Goal: Task Accomplishment & Management: Complete application form

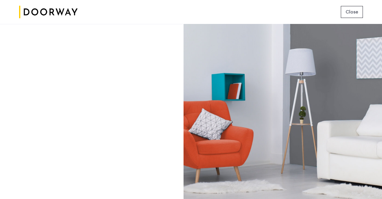
click at [126, 119] on div "Login Don’t have an account? Sign up now Email address Password Show Remember m…" at bounding box center [91, 111] width 183 height 175
click at [378, 61] on div at bounding box center [283, 111] width 199 height 175
click at [357, 15] on span "Close" at bounding box center [352, 11] width 13 height 7
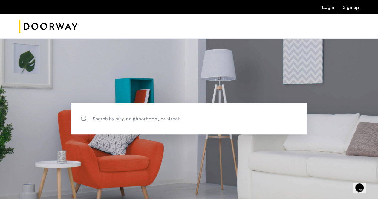
click at [48, 27] on img "Cazamio Logo" at bounding box center [48, 26] width 59 height 22
click at [327, 6] on link "Login" at bounding box center [328, 7] width 12 height 5
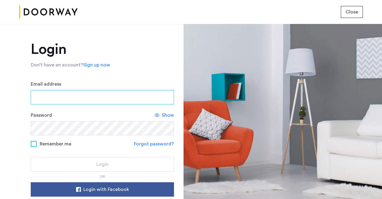
click at [46, 94] on input "Email address" at bounding box center [102, 97] width 143 height 14
type input "**********"
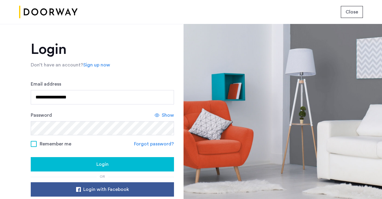
click at [169, 114] on span "Show" at bounding box center [168, 114] width 12 height 7
click at [94, 162] on div "Login" at bounding box center [103, 163] width 134 height 7
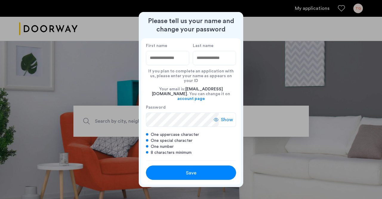
click at [164, 64] on input "First name" at bounding box center [167, 58] width 43 height 14
type input "******"
click at [208, 61] on input "Last name" at bounding box center [214, 58] width 43 height 14
type input "******"
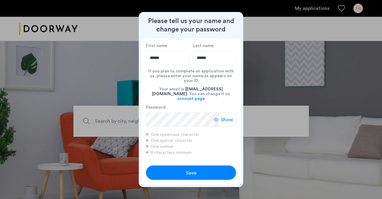
click at [223, 116] on span "Show" at bounding box center [227, 119] width 12 height 7
click at [139, 116] on div "Please tell us your name and change your password First name ****** Last name *…" at bounding box center [191, 99] width 105 height 175
click at [172, 169] on div "Save" at bounding box center [191, 172] width 57 height 7
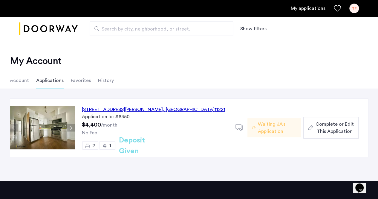
click at [94, 145] on span "2" at bounding box center [93, 145] width 3 height 5
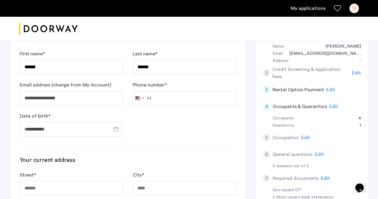
scroll to position [118, 0]
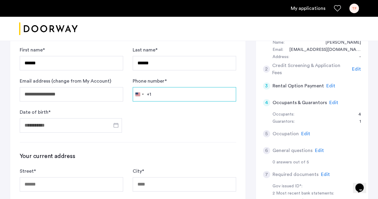
click at [178, 95] on input "Phone number *" at bounding box center [184, 94] width 103 height 14
type input "**********"
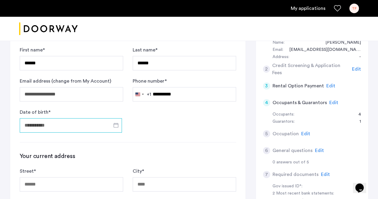
click at [79, 121] on input "Date of birth *" at bounding box center [71, 125] width 102 height 14
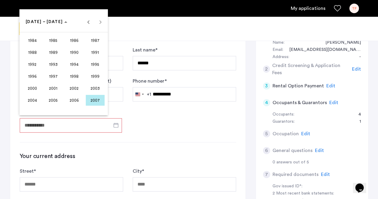
click at [78, 123] on div at bounding box center [189, 99] width 378 height 199
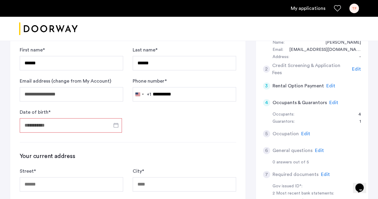
click at [78, 123] on input "Date of birth *" at bounding box center [71, 125] width 102 height 14
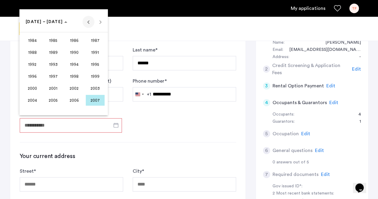
click at [90, 22] on span "Previous 24 years" at bounding box center [88, 22] width 12 height 12
click at [38, 63] on span "1968" at bounding box center [32, 64] width 19 height 11
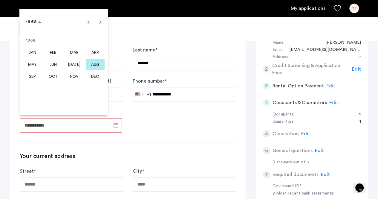
click at [76, 50] on span "MAR" at bounding box center [74, 52] width 19 height 11
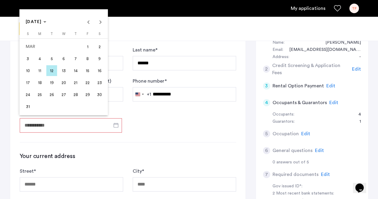
click at [74, 71] on span "14" at bounding box center [75, 70] width 11 height 11
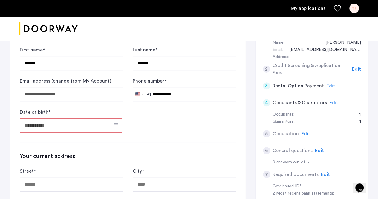
type input "**********"
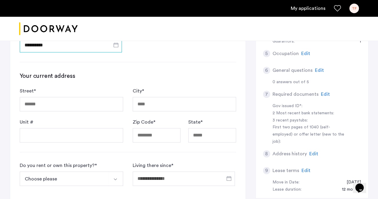
scroll to position [199, 0]
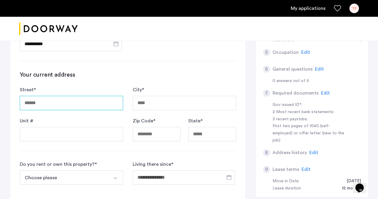
click at [66, 99] on input "Street *" at bounding box center [71, 103] width 103 height 14
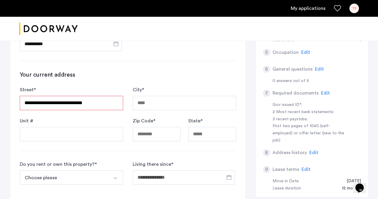
type input "**********"
type input "*******"
type input "*****"
type input "**"
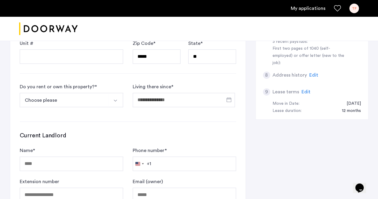
scroll to position [278, 0]
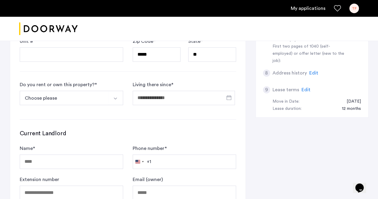
click at [94, 95] on button "Choose please" at bounding box center [64, 98] width 89 height 14
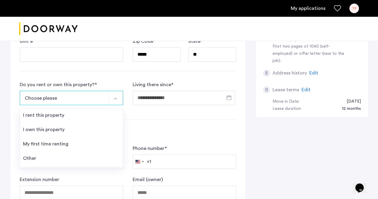
click at [72, 126] on li "I own this property" at bounding box center [71, 130] width 103 height 14
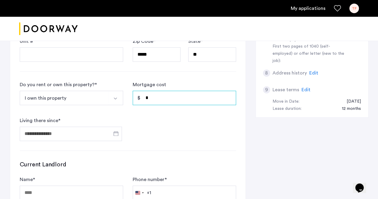
click at [153, 96] on input "*" at bounding box center [184, 98] width 103 height 14
drag, startPoint x: 149, startPoint y: 94, endPoint x: 140, endPoint y: 97, distance: 8.9
click at [140, 97] on input "*" at bounding box center [184, 98] width 103 height 14
type input "*****"
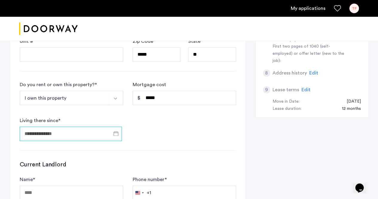
click at [36, 130] on input "Living there since *" at bounding box center [71, 133] width 102 height 14
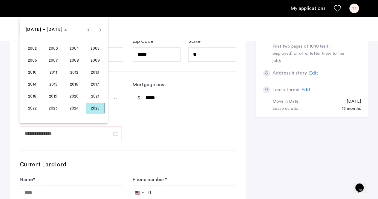
click at [53, 107] on span "2023" at bounding box center [53, 107] width 19 height 11
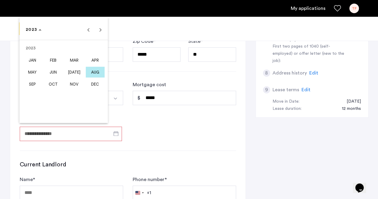
click at [34, 84] on span "SEP" at bounding box center [32, 84] width 19 height 11
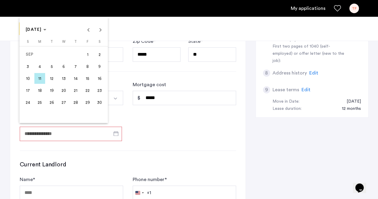
click at [86, 53] on span "1" at bounding box center [87, 54] width 11 height 11
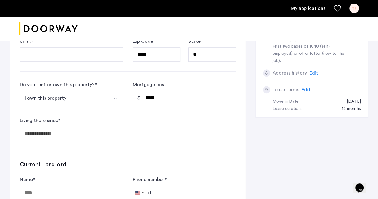
type input "**********"
click at [183, 132] on form "**********" at bounding box center [128, 111] width 216 height 60
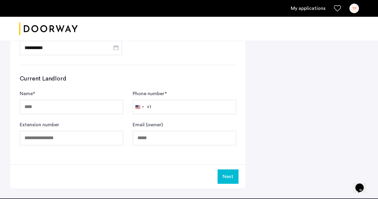
scroll to position [390, 0]
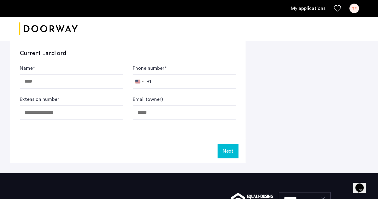
click at [229, 148] on button "Next" at bounding box center [228, 151] width 21 height 14
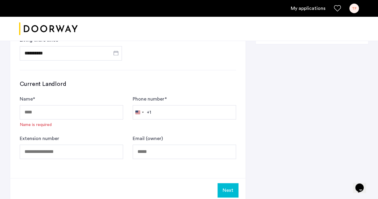
scroll to position [360, 0]
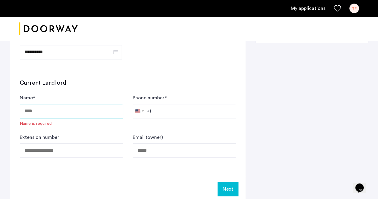
click at [52, 110] on input "Name *" at bounding box center [71, 111] width 103 height 14
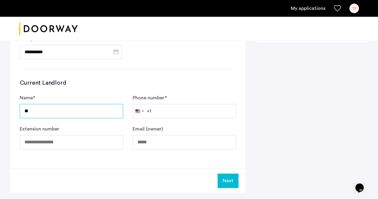
type input "*"
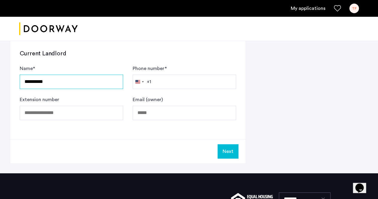
scroll to position [387, 0]
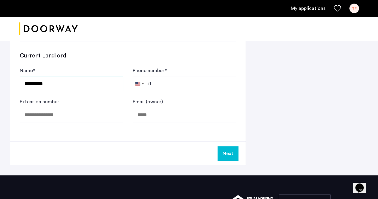
type input "**********"
click at [228, 151] on button "Next" at bounding box center [228, 153] width 21 height 14
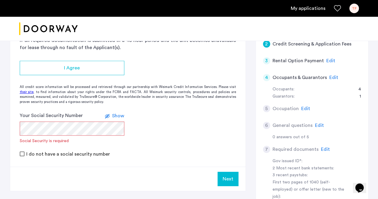
scroll to position [148, 0]
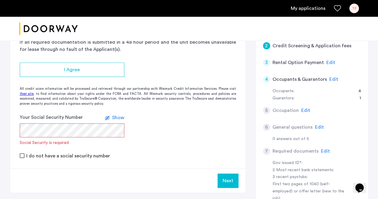
click at [27, 94] on link "their site" at bounding box center [27, 93] width 14 height 5
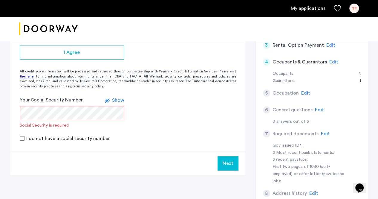
scroll to position [142, 0]
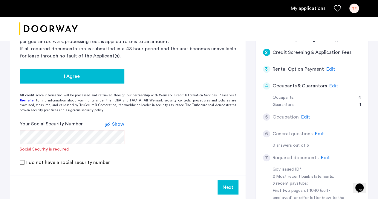
click at [61, 76] on div "I Agree" at bounding box center [72, 76] width 95 height 7
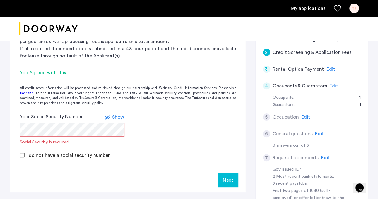
click at [17, 128] on form "Your Social Security Number Show Social Security is required I do not have a so…" at bounding box center [127, 135] width 235 height 45
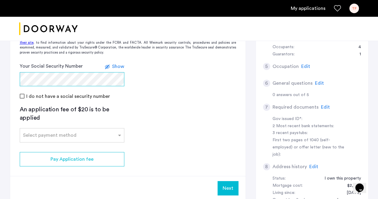
scroll to position [229, 0]
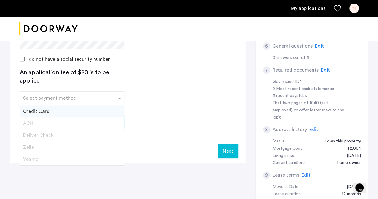
click at [85, 95] on input "text" at bounding box center [66, 97] width 86 height 4
click at [67, 110] on div "Credit Card" at bounding box center [72, 111] width 104 height 12
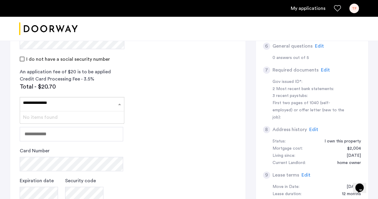
type input "**********"
click at [149, 141] on app-credit-screening "2 Credit Screening & Application Fees Application Fees Please submit your appli…" at bounding box center [127, 88] width 235 height 364
click at [117, 103] on span at bounding box center [120, 103] width 7 height 7
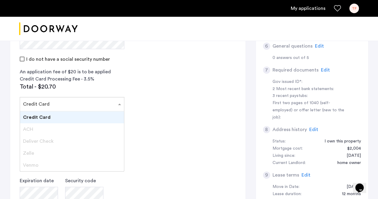
click at [110, 115] on div "Credit Card" at bounding box center [72, 117] width 104 height 12
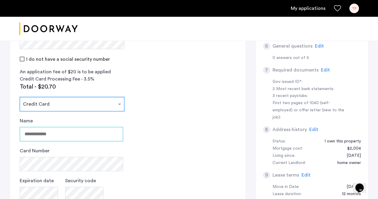
click at [53, 134] on input "Name" at bounding box center [71, 134] width 103 height 14
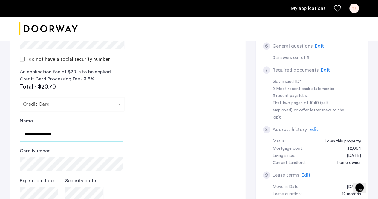
type input "**********"
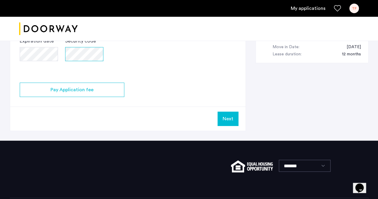
scroll to position [330, 0]
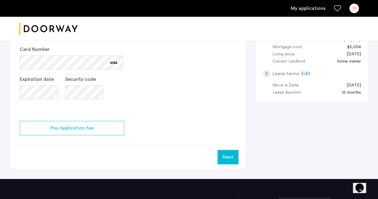
click at [225, 158] on button "Next" at bounding box center [228, 157] width 21 height 14
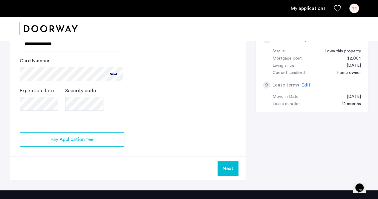
scroll to position [336, 0]
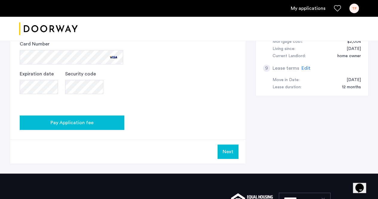
click at [69, 127] on button "Pay Application fee" at bounding box center [72, 122] width 105 height 14
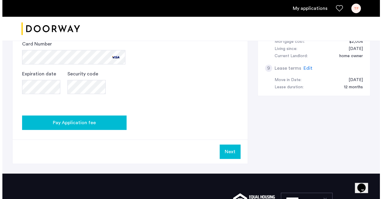
scroll to position [0, 0]
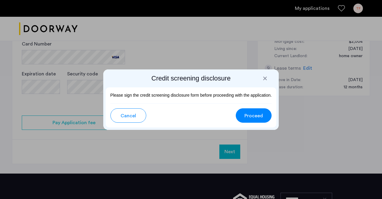
click at [266, 116] on button "Proceed" at bounding box center [254, 115] width 36 height 14
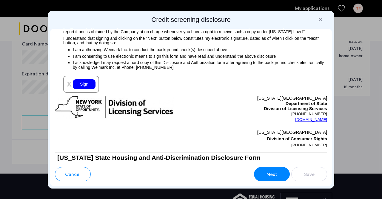
scroll to position [760, 0]
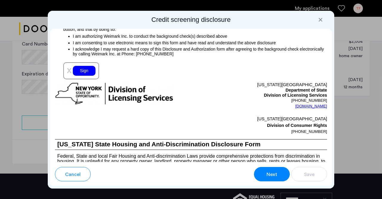
click at [87, 71] on div "Sign" at bounding box center [84, 71] width 23 height 10
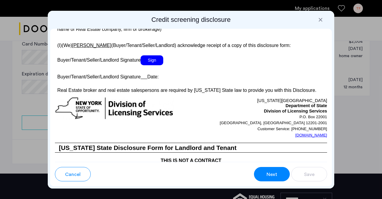
scroll to position [1224, 0]
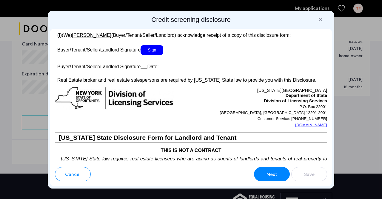
click at [158, 55] on span "Sign" at bounding box center [152, 50] width 23 height 10
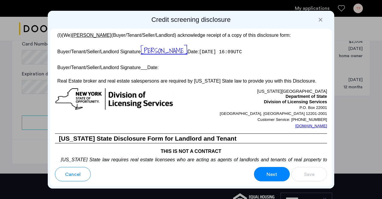
click at [146, 70] on u at bounding box center [144, 67] width 7 height 5
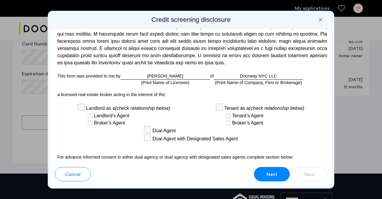
scroll to position [1921, 0]
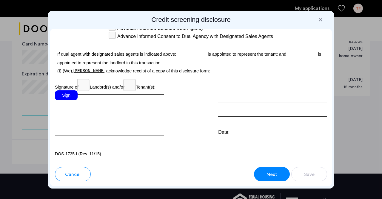
click at [74, 97] on div "Sign" at bounding box center [66, 95] width 23 height 10
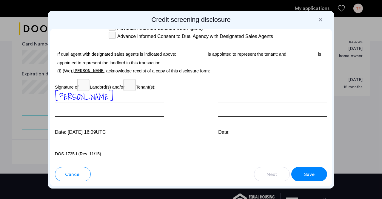
click at [310, 176] on span "Save" at bounding box center [309, 174] width 10 height 7
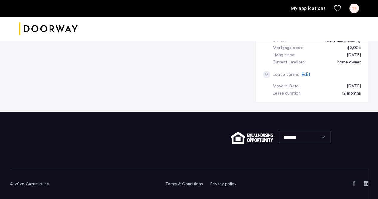
scroll to position [182, 0]
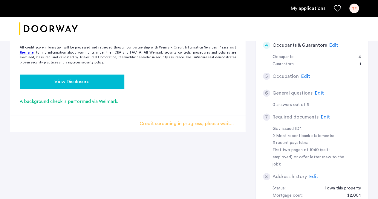
click at [53, 80] on div "View Disclosure" at bounding box center [72, 81] width 95 height 7
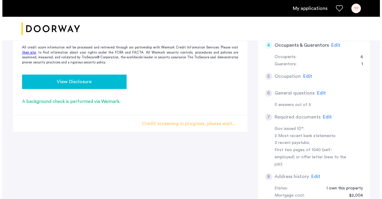
scroll to position [0, 0]
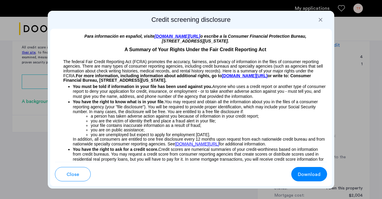
click at [311, 175] on span "Download" at bounding box center [309, 174] width 23 height 7
click at [78, 171] on span "Close" at bounding box center [73, 174] width 13 height 7
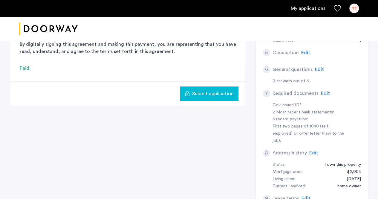
scroll to position [189, 0]
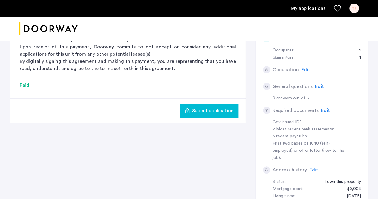
click at [323, 108] on span "Edit" at bounding box center [325, 110] width 9 height 5
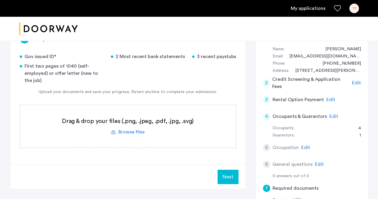
scroll to position [108, 0]
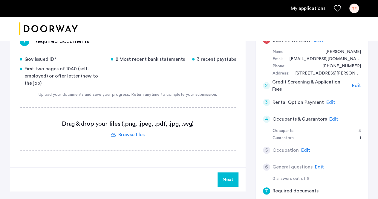
click at [122, 135] on label at bounding box center [128, 129] width 216 height 42
click at [0, 0] on input "file" at bounding box center [0, 0] width 0 height 0
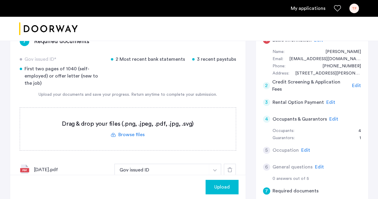
click at [129, 134] on label at bounding box center [128, 129] width 216 height 42
click at [0, 0] on input "file" at bounding box center [0, 0] width 0 height 0
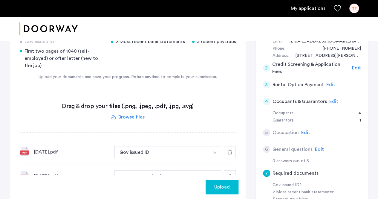
scroll to position [122, 0]
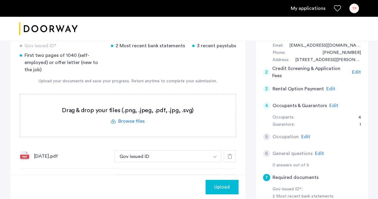
click at [126, 120] on label at bounding box center [128, 115] width 216 height 42
click at [0, 0] on input "file" at bounding box center [0, 0] width 0 height 0
click at [123, 117] on label at bounding box center [128, 115] width 216 height 42
click at [0, 0] on input "file" at bounding box center [0, 0] width 0 height 0
click at [136, 120] on label at bounding box center [128, 115] width 216 height 42
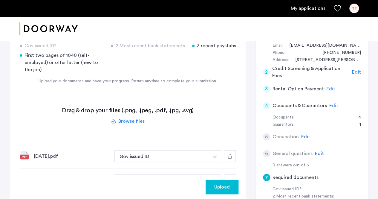
click at [0, 0] on input "file" at bounding box center [0, 0] width 0 height 0
click at [136, 119] on label at bounding box center [128, 115] width 216 height 42
click at [0, 0] on input "file" at bounding box center [0, 0] width 0 height 0
click at [137, 118] on label at bounding box center [128, 115] width 216 height 42
click at [0, 0] on input "file" at bounding box center [0, 0] width 0 height 0
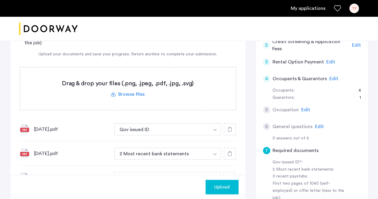
scroll to position [166, 0]
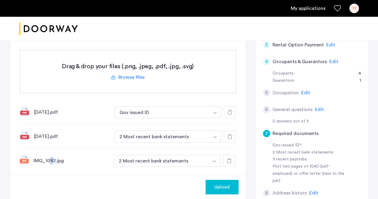
click at [51, 159] on div "IMG_1092.jpg" at bounding box center [71, 160] width 76 height 7
click at [138, 113] on button "Gov issued ID" at bounding box center [161, 112] width 95 height 12
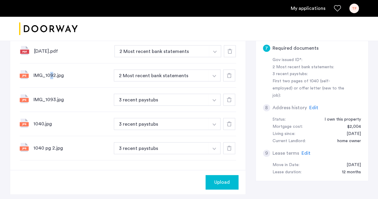
scroll to position [247, 0]
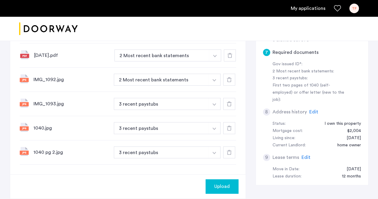
click at [230, 154] on div at bounding box center [229, 152] width 12 height 12
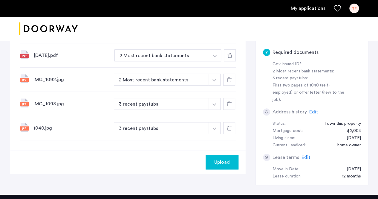
click at [229, 128] on icon at bounding box center [229, 127] width 5 height 5
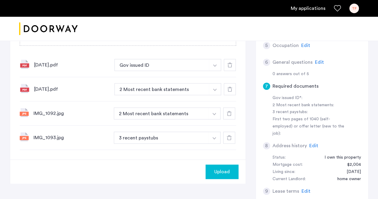
scroll to position [206, 0]
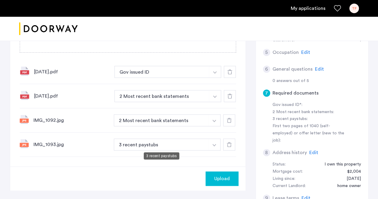
click at [129, 145] on button "3 recent paystubs" at bounding box center [161, 144] width 95 height 12
click at [213, 74] on img "button" at bounding box center [215, 72] width 4 height 2
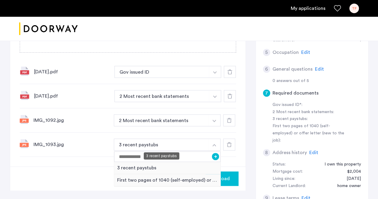
click at [146, 145] on button "3 recent paystubs" at bounding box center [161, 144] width 95 height 12
click at [42, 166] on div "Upload" at bounding box center [127, 178] width 235 height 24
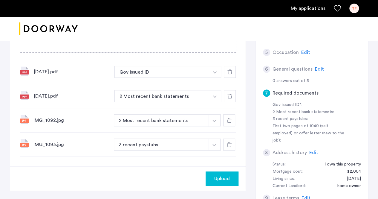
click at [230, 145] on icon at bounding box center [229, 144] width 5 height 5
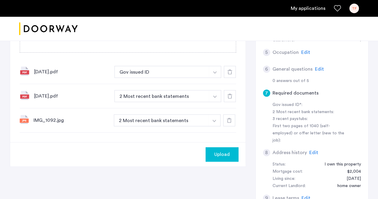
click at [232, 95] on icon at bounding box center [229, 96] width 5 height 5
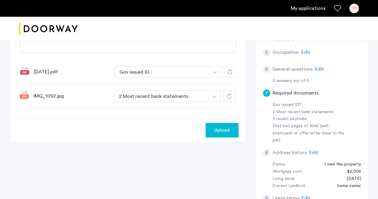
click at [230, 95] on icon at bounding box center [229, 96] width 5 height 5
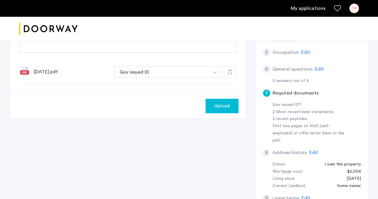
click at [230, 95] on div "Upload" at bounding box center [127, 106] width 235 height 24
click at [203, 69] on button "Gov issued ID" at bounding box center [161, 72] width 95 height 12
click at [232, 72] on icon at bounding box center [229, 71] width 5 height 5
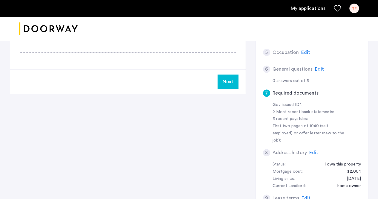
click at [287, 106] on div "Gov issued ID*:" at bounding box center [309, 104] width 75 height 7
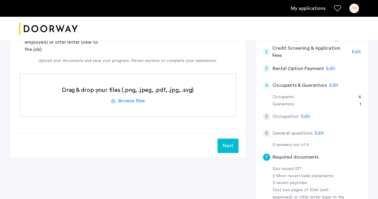
scroll to position [140, 0]
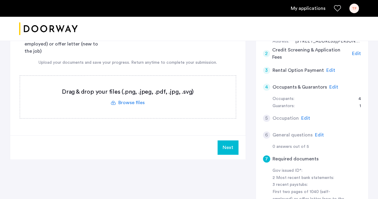
click at [122, 102] on label at bounding box center [128, 97] width 216 height 42
click at [0, 0] on input "file" at bounding box center [0, 0] width 0 height 0
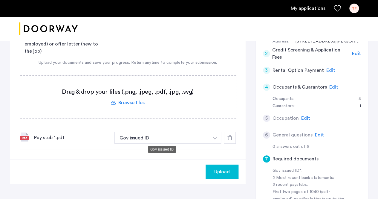
click at [154, 137] on button "Gov issued ID" at bounding box center [161, 137] width 95 height 12
click at [216, 137] on img "button" at bounding box center [215, 138] width 4 height 2
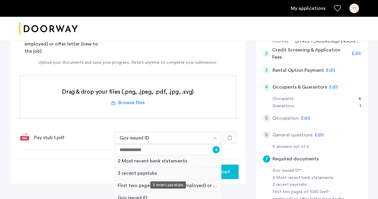
click at [124, 172] on div "3 recent paystubs" at bounding box center [168, 173] width 107 height 12
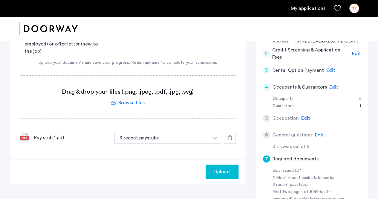
click at [119, 102] on label at bounding box center [128, 97] width 216 height 42
click at [0, 0] on input "file" at bounding box center [0, 0] width 0 height 0
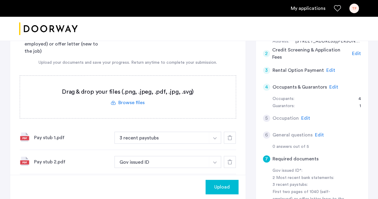
click at [213, 143] on button "button" at bounding box center [215, 137] width 12 height 12
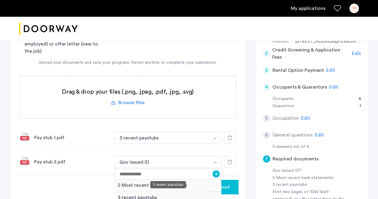
click at [150, 195] on div "3 recent paystubs" at bounding box center [168, 197] width 107 height 12
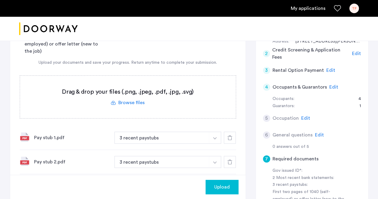
click at [128, 102] on label at bounding box center [128, 97] width 216 height 42
click at [0, 0] on input "file" at bounding box center [0, 0] width 0 height 0
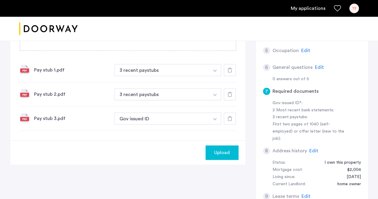
scroll to position [211, 0]
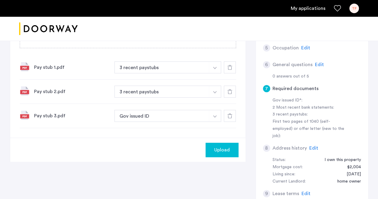
click at [215, 69] on img "button" at bounding box center [215, 68] width 4 height 2
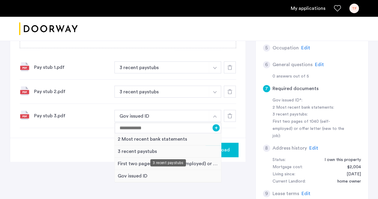
click at [131, 148] on div "3 recent paystubs" at bounding box center [168, 151] width 107 height 12
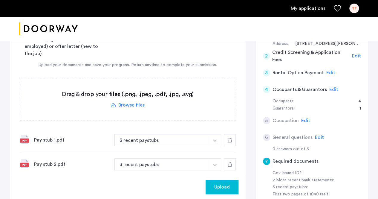
scroll to position [137, 0]
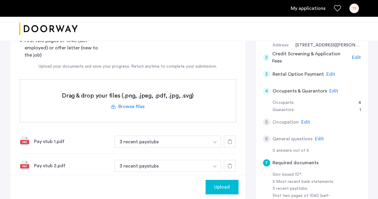
click at [136, 104] on label at bounding box center [128, 100] width 216 height 42
click at [0, 0] on input "file" at bounding box center [0, 0] width 0 height 0
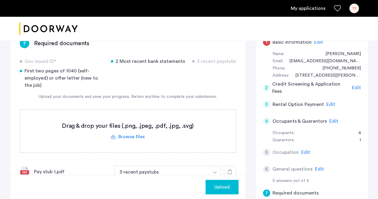
scroll to position [108, 0]
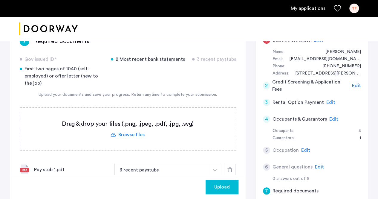
click at [125, 135] on label at bounding box center [128, 129] width 216 height 42
click at [0, 0] on input "file" at bounding box center [0, 0] width 0 height 0
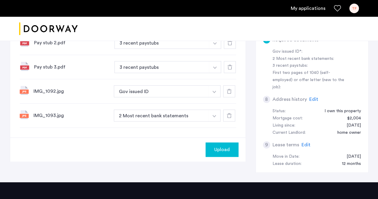
scroll to position [264, 0]
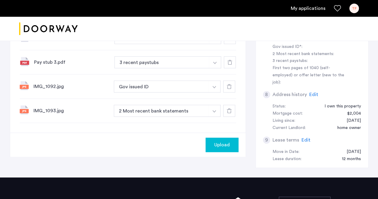
click at [214, 20] on button "button" at bounding box center [215, 14] width 12 height 12
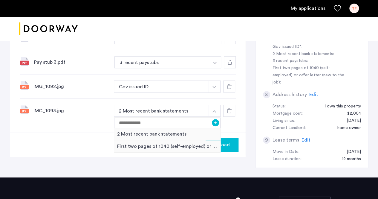
click at [232, 110] on div at bounding box center [229, 111] width 12 height 12
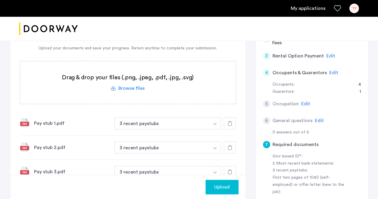
scroll to position [154, 0]
click at [127, 88] on label at bounding box center [128, 83] width 216 height 42
click at [0, 0] on input "file" at bounding box center [0, 0] width 0 height 0
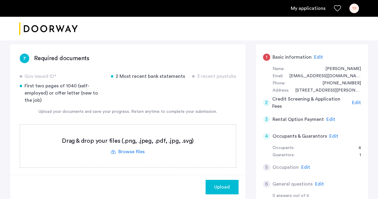
scroll to position [87, 0]
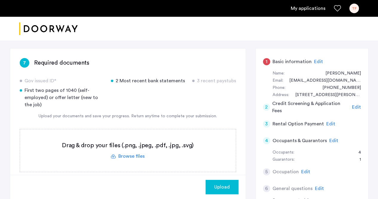
click at [125, 153] on label at bounding box center [128, 150] width 216 height 42
click at [0, 0] on input "file" at bounding box center [0, 0] width 0 height 0
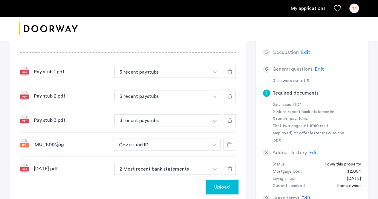
scroll to position [188, 0]
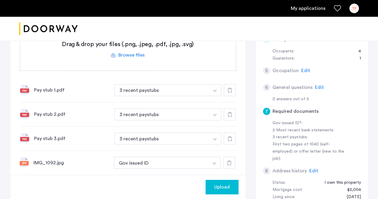
click at [317, 88] on span "Edit" at bounding box center [319, 87] width 9 height 5
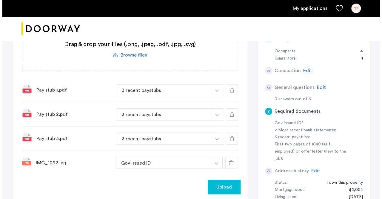
scroll to position [0, 0]
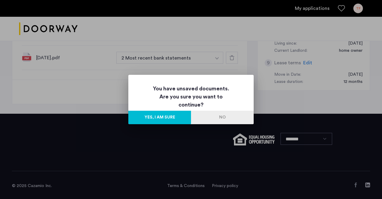
click at [249, 119] on button "No" at bounding box center [222, 117] width 63 height 13
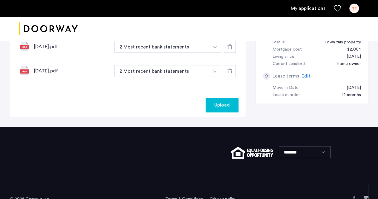
scroll to position [308, 0]
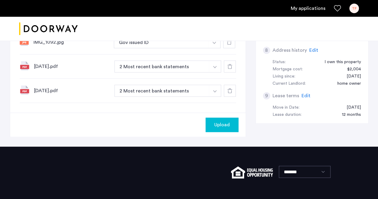
click at [157, 120] on div "Upload" at bounding box center [127, 124] width 235 height 24
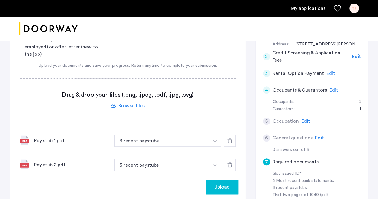
scroll to position [163, 0]
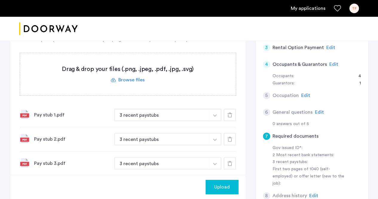
click at [128, 79] on label at bounding box center [128, 74] width 216 height 42
click at [0, 0] on input "file" at bounding box center [0, 0] width 0 height 0
click at [123, 80] on label at bounding box center [128, 74] width 216 height 42
click at [0, 0] on input "file" at bounding box center [0, 0] width 0 height 0
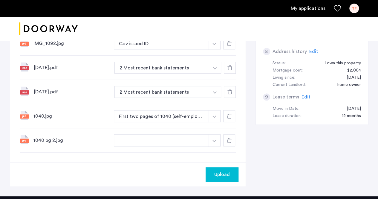
scroll to position [309, 0]
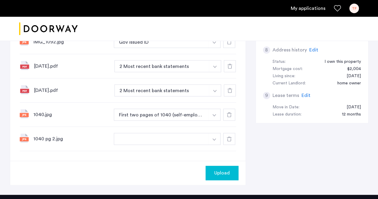
click at [96, 127] on div "1040 pg 2.jpg +" at bounding box center [128, 139] width 216 height 24
click at [152, 136] on button "button" at bounding box center [161, 139] width 95 height 12
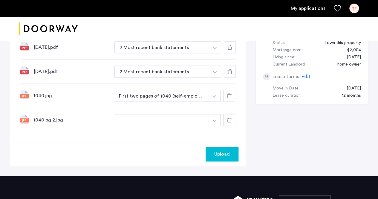
scroll to position [327, 0]
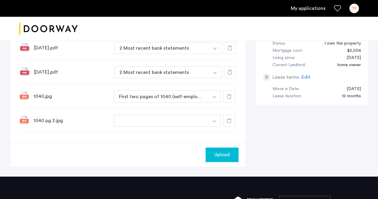
click at [147, 115] on button "button" at bounding box center [161, 120] width 95 height 12
click at [174, 128] on input at bounding box center [167, 132] width 107 height 10
click at [163, 118] on button "button" at bounding box center [161, 120] width 95 height 12
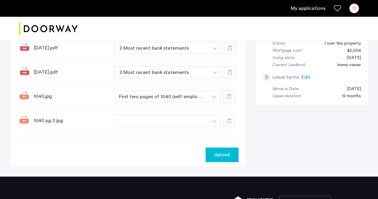
drag, startPoint x: 163, startPoint y: 118, endPoint x: 175, endPoint y: 128, distance: 15.4
click at [169, 125] on div "**********" at bounding box center [128, 120] width 216 height 24
click at [216, 153] on span "Upload" at bounding box center [222, 154] width 16 height 7
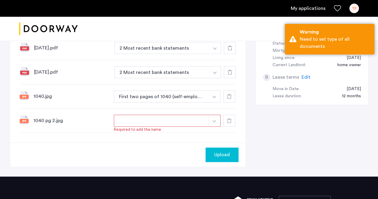
click at [160, 119] on button "button" at bounding box center [161, 120] width 95 height 12
click at [158, 117] on button "button" at bounding box center [161, 120] width 95 height 12
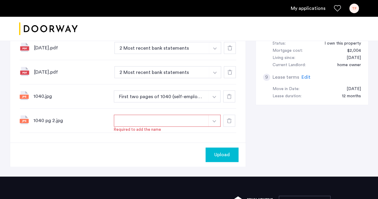
click at [215, 120] on img "button" at bounding box center [214, 121] width 4 height 2
click at [143, 131] on input "**********" at bounding box center [167, 132] width 107 height 10
drag, startPoint x: 157, startPoint y: 129, endPoint x: 114, endPoint y: 131, distance: 42.8
click at [114, 131] on input "**********" at bounding box center [167, 132] width 107 height 10
click at [95, 142] on div "Upload" at bounding box center [127, 154] width 235 height 24
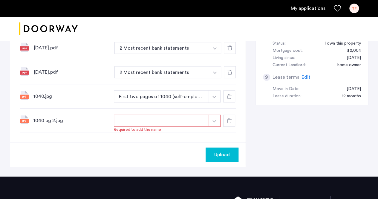
click at [143, 117] on button "button" at bounding box center [161, 120] width 95 height 12
click at [215, 118] on button "button" at bounding box center [214, 120] width 12 height 12
click at [189, 128] on input "**********" at bounding box center [167, 132] width 107 height 10
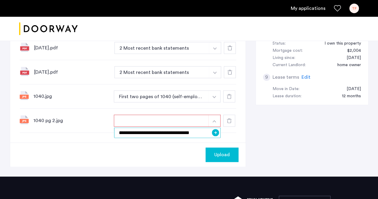
type input "**********"
click at [127, 147] on div "Upload" at bounding box center [127, 154] width 235 height 24
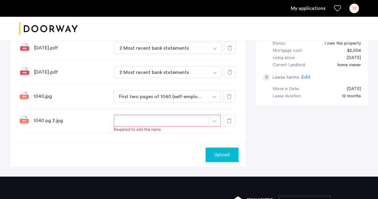
click at [214, 120] on img "button" at bounding box center [214, 121] width 4 height 2
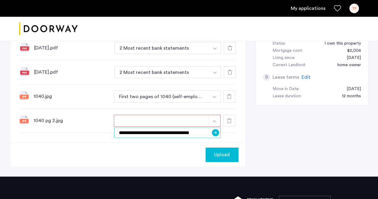
click at [179, 135] on input "**********" at bounding box center [167, 132] width 107 height 10
click at [157, 149] on div "Upload" at bounding box center [127, 154] width 235 height 24
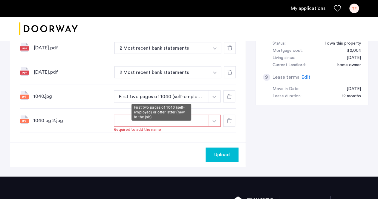
click at [134, 97] on button "First two pages of 1040 (self-employed) or offer letter (new to the job)" at bounding box center [161, 96] width 95 height 12
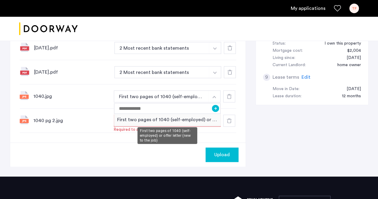
click at [199, 119] on div "First two pages of 1040 (self-employed) or offer letter (new to the job)" at bounding box center [167, 120] width 107 height 12
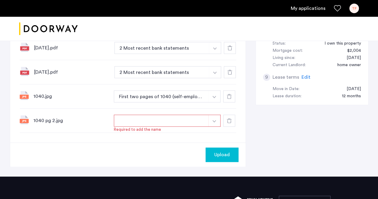
click at [177, 117] on button "button" at bounding box center [161, 120] width 95 height 12
click at [119, 119] on button "button" at bounding box center [161, 120] width 95 height 12
click at [128, 118] on button "button" at bounding box center [161, 120] width 95 height 12
click at [214, 117] on button "button" at bounding box center [214, 120] width 12 height 12
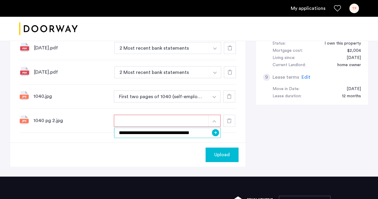
click at [160, 135] on input "**********" at bounding box center [167, 132] width 107 height 10
drag, startPoint x: 206, startPoint y: 130, endPoint x: 84, endPoint y: 120, distance: 121.7
click at [84, 120] on div "**********" at bounding box center [128, 120] width 216 height 24
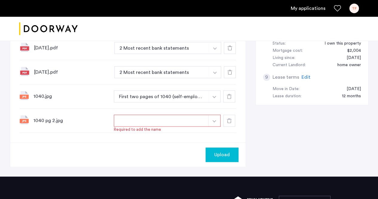
click at [213, 120] on img "button" at bounding box center [214, 121] width 4 height 2
click at [218, 131] on button "+" at bounding box center [215, 132] width 7 height 7
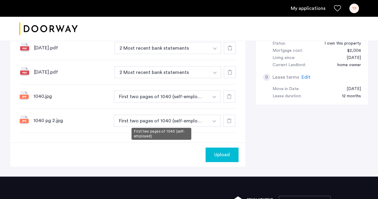
click at [200, 120] on button "First two pages of 1040 (self-employed)" at bounding box center [161, 120] width 95 height 12
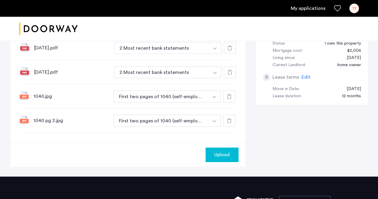
click at [165, 117] on button "First two pages of 1040 (self-employed)" at bounding box center [161, 120] width 95 height 12
click at [169, 118] on button "First two pages of 1040 (self-employed)" at bounding box center [161, 120] width 95 height 12
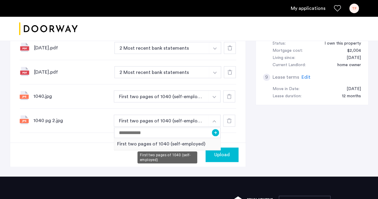
click at [200, 142] on div "First two pages of 1040 (self-employed)" at bounding box center [167, 144] width 107 height 12
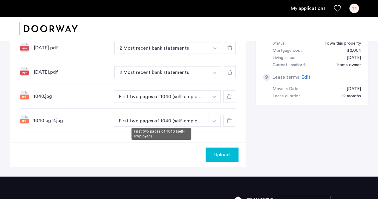
click at [174, 120] on button "First two pages of 1040 (self-employed)" at bounding box center [161, 120] width 95 height 12
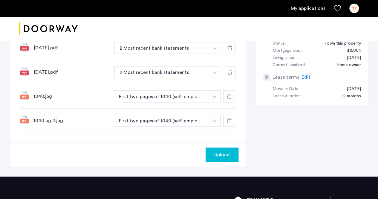
click at [203, 120] on button "First two pages of 1040 (self-employed)" at bounding box center [161, 120] width 95 height 12
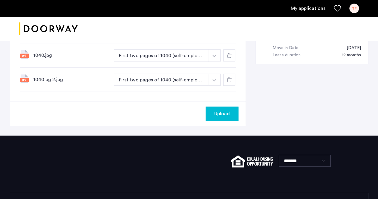
scroll to position [389, 0]
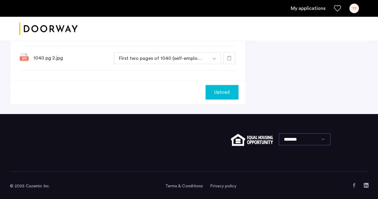
click at [218, 93] on span "Upload" at bounding box center [222, 91] width 16 height 7
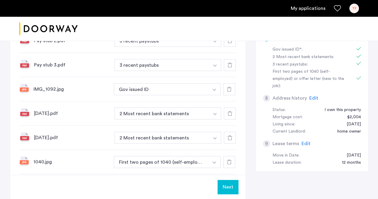
scroll to position [262, 0]
click at [231, 189] on button "Next" at bounding box center [228, 187] width 21 height 14
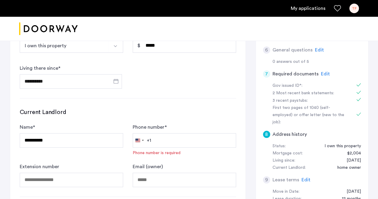
scroll to position [229, 0]
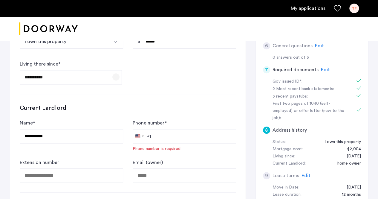
click at [115, 78] on span "Open calendar" at bounding box center [116, 77] width 14 height 14
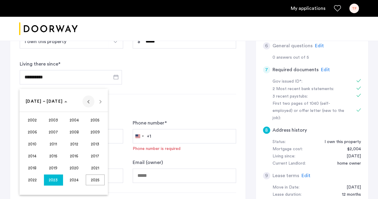
click at [89, 101] on span "Previous 24 years" at bounding box center [88, 101] width 12 height 12
click at [102, 102] on span "Next 24 years" at bounding box center [100, 101] width 12 height 12
click at [115, 76] on div at bounding box center [189, 99] width 378 height 199
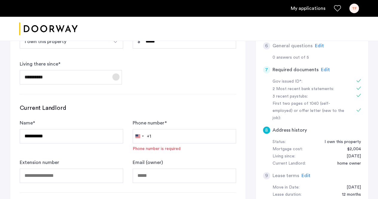
click at [115, 76] on span "Open calendar" at bounding box center [116, 77] width 14 height 14
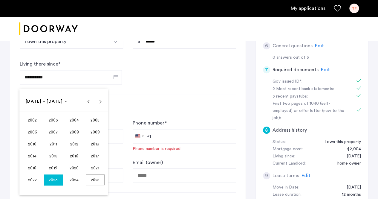
click at [44, 74] on div at bounding box center [189, 99] width 378 height 199
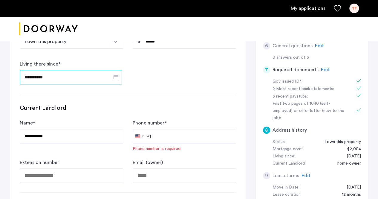
click at [30, 74] on input "**********" at bounding box center [71, 77] width 102 height 14
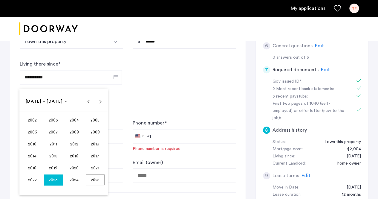
click at [57, 184] on span "2023" at bounding box center [53, 179] width 19 height 11
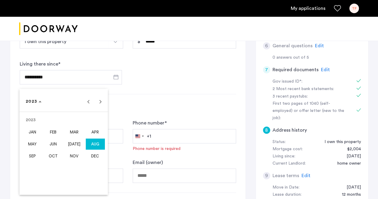
click at [31, 152] on span "SEP" at bounding box center [32, 155] width 19 height 11
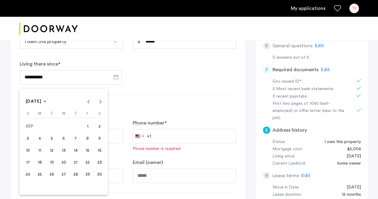
click at [88, 127] on span "1" at bounding box center [87, 126] width 11 height 11
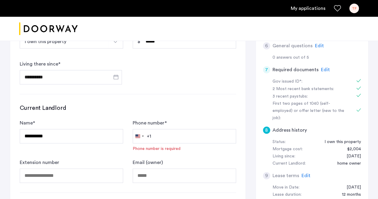
type input "**********"
click at [125, 106] on h3 "Current Landlord" at bounding box center [128, 108] width 216 height 8
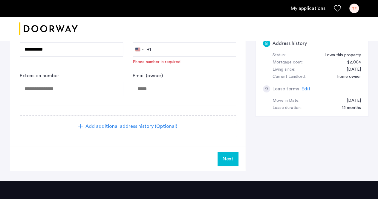
scroll to position [349, 0]
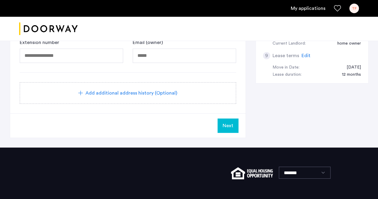
click at [230, 127] on span "Next" at bounding box center [228, 125] width 11 height 7
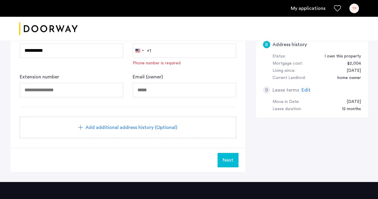
scroll to position [276, 0]
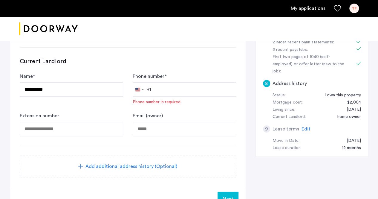
click at [82, 164] on icon at bounding box center [80, 166] width 5 height 5
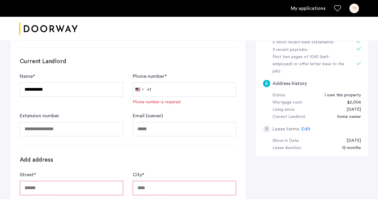
click at [33, 184] on input "Street *" at bounding box center [71, 187] width 103 height 14
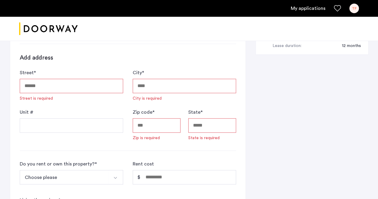
scroll to position [382, 0]
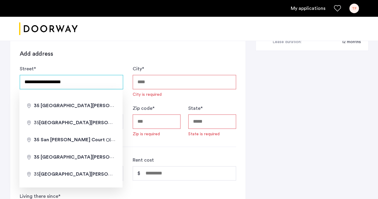
type input "**********"
click at [158, 79] on input "City *" at bounding box center [184, 82] width 103 height 14
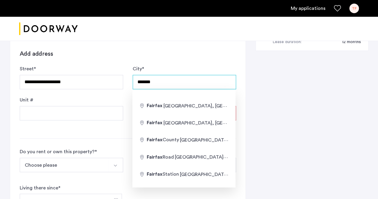
type input "*******"
click at [321, 144] on div "**********" at bounding box center [189, 90] width 359 height 674
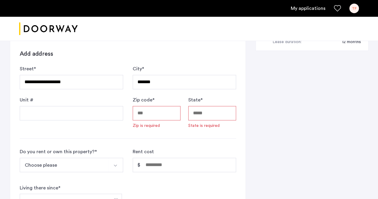
click at [176, 110] on input "Zip code *" at bounding box center [157, 113] width 48 height 14
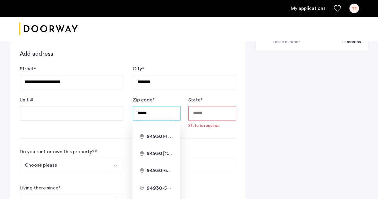
type input "*****"
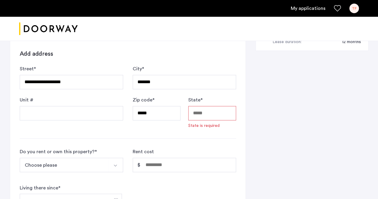
click at [197, 109] on input "State *" at bounding box center [212, 113] width 48 height 14
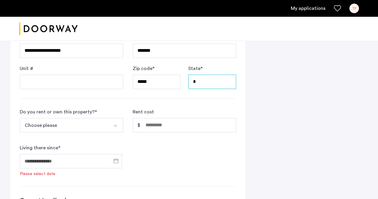
scroll to position [437, 0]
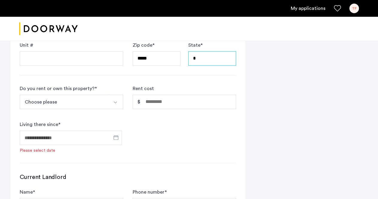
drag, startPoint x: 206, startPoint y: 50, endPoint x: 177, endPoint y: 55, distance: 29.5
click at [177, 55] on div "Zip code * ***** State * *" at bounding box center [184, 54] width 103 height 24
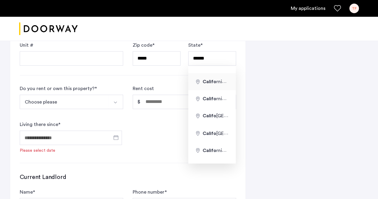
type input "**********"
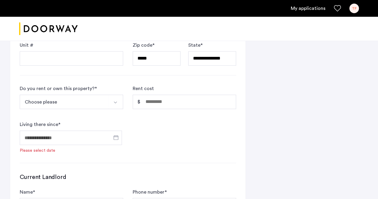
type input "**"
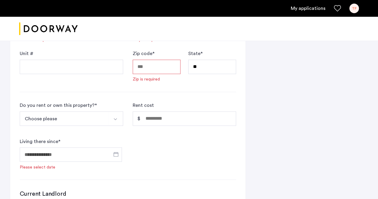
click at [145, 61] on input "Zip code *" at bounding box center [157, 66] width 48 height 14
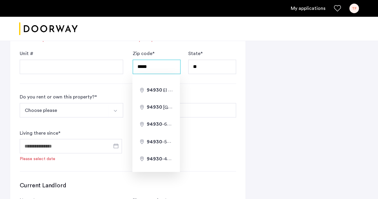
type input "*****"
click at [192, 84] on form "Add address [GEOGRAPHIC_DATA] is required City * City is required Unit # Zip co…" at bounding box center [128, 146] width 216 height 303
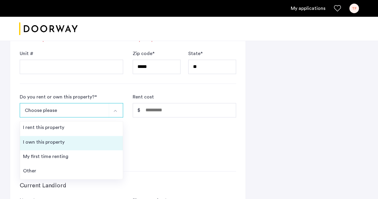
click at [55, 138] on div "I own this property" at bounding box center [44, 141] width 42 height 7
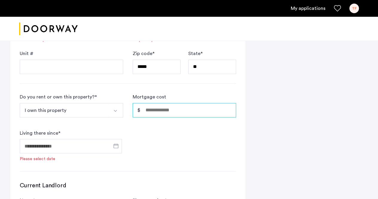
click at [171, 110] on input "Mortgage cost" at bounding box center [184, 110] width 103 height 14
type input "*****"
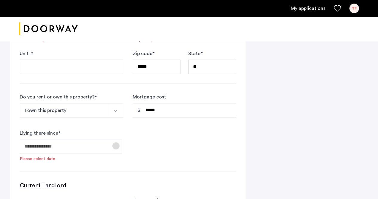
click at [116, 143] on span "Open calendar" at bounding box center [116, 145] width 14 height 14
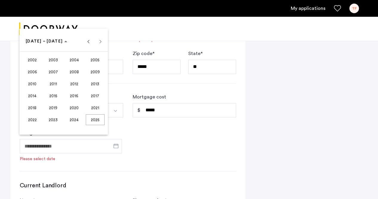
click at [93, 87] on span "2013" at bounding box center [95, 83] width 19 height 11
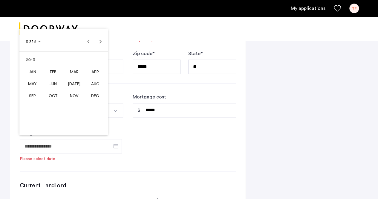
click at [37, 83] on span "MAY" at bounding box center [32, 83] width 19 height 11
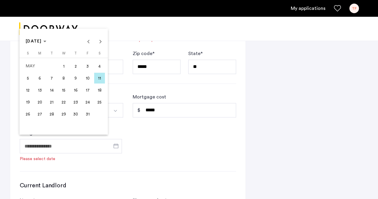
click at [68, 68] on span "1" at bounding box center [63, 66] width 11 height 11
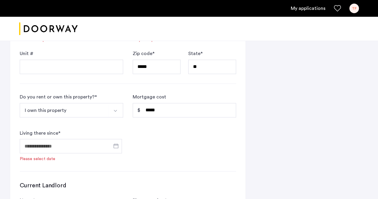
type input "**********"
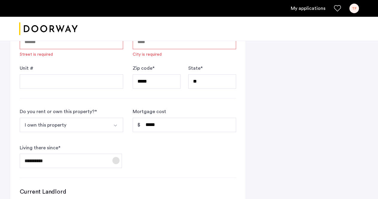
scroll to position [362, 0]
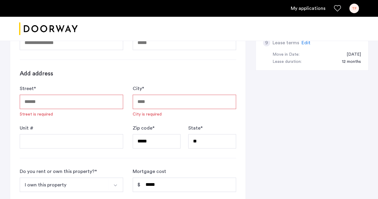
click at [42, 100] on input "Street *" at bounding box center [71, 101] width 103 height 14
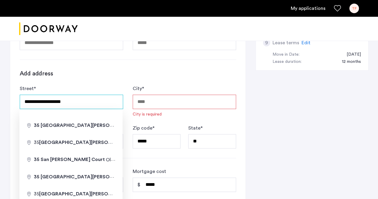
type input "**********"
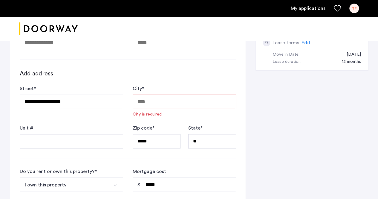
click at [144, 100] on input "City *" at bounding box center [184, 101] width 103 height 14
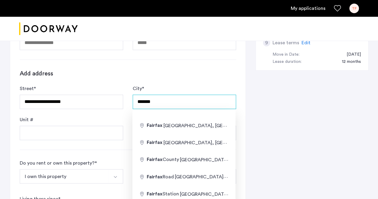
type input "*******"
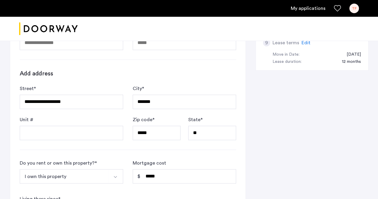
click at [301, 159] on div "**********" at bounding box center [189, 102] width 359 height 658
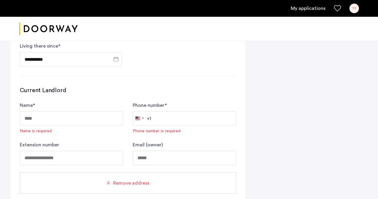
scroll to position [517, 0]
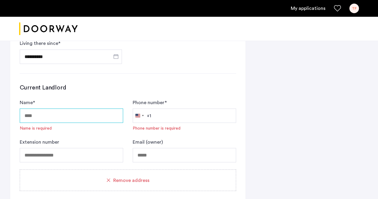
click at [33, 108] on input "Name *" at bounding box center [71, 115] width 103 height 14
type input "**********"
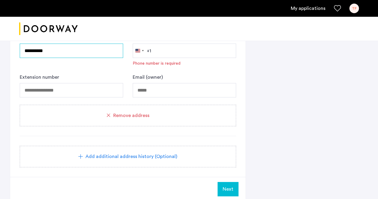
scroll to position [600, 0]
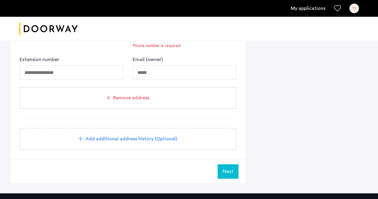
click at [230, 171] on span "Next" at bounding box center [228, 171] width 11 height 7
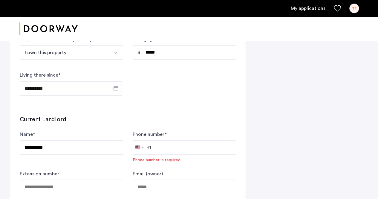
scroll to position [520, 0]
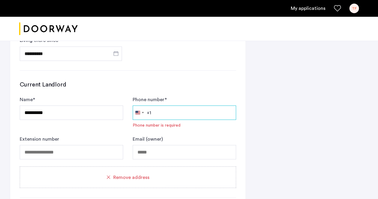
click at [169, 110] on input "Phone number *" at bounding box center [184, 112] width 103 height 14
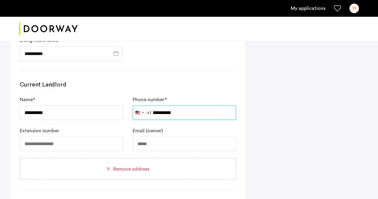
type input "**********"
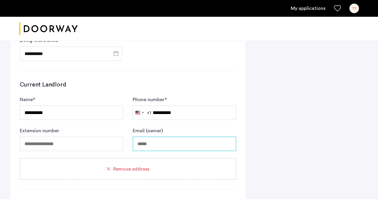
click at [222, 138] on input "Email (owner)" at bounding box center [184, 143] width 103 height 14
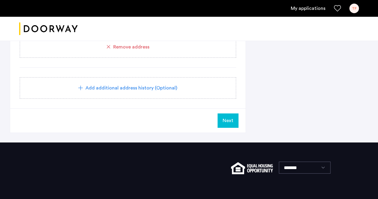
scroll to position [644, 0]
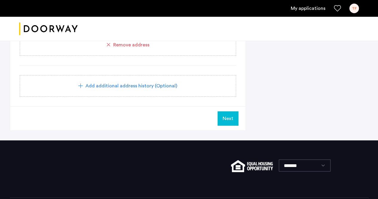
click at [225, 119] on button "Next" at bounding box center [228, 118] width 21 height 14
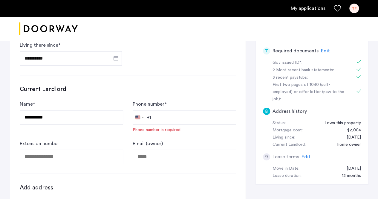
scroll to position [237, 0]
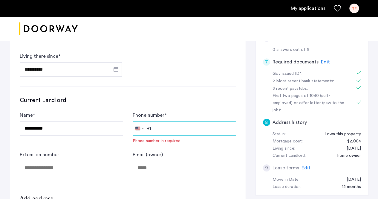
click at [174, 125] on input "Phone number *" at bounding box center [184, 128] width 103 height 14
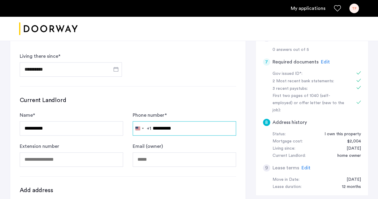
type input "**********"
click at [171, 143] on div "Email (owner)" at bounding box center [184, 155] width 103 height 24
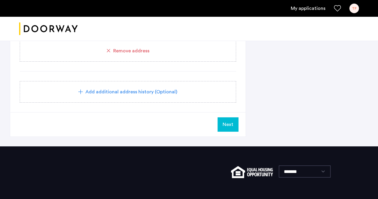
scroll to position [631, 0]
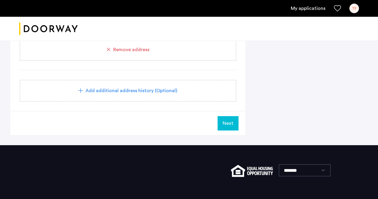
click at [228, 120] on span "Next" at bounding box center [228, 123] width 11 height 7
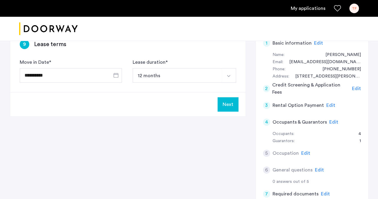
scroll to position [101, 0]
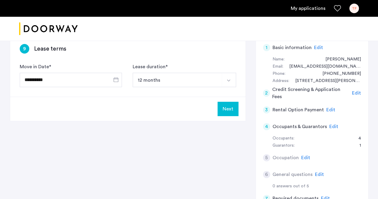
click at [231, 107] on button "Next" at bounding box center [228, 109] width 21 height 14
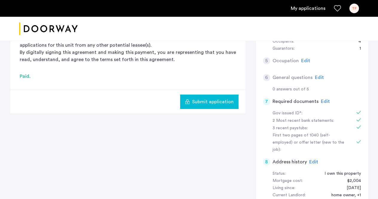
scroll to position [198, 0]
click at [220, 108] on div "Submit application" at bounding box center [127, 101] width 235 height 24
click at [220, 97] on span "Submit application" at bounding box center [213, 100] width 42 height 7
click at [180, 132] on div "3 Rental Option Payment Rental Option Payment Doorway is a duly licensed real e…" at bounding box center [189, 90] width 359 height 307
click at [305, 60] on span "Edit" at bounding box center [305, 60] width 9 height 5
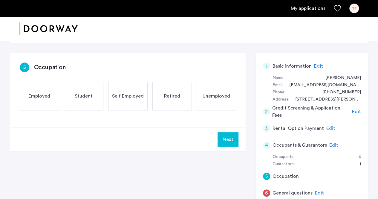
scroll to position [79, 0]
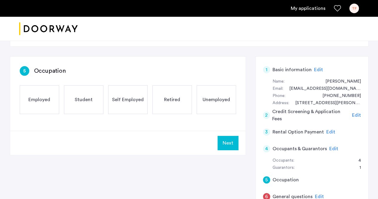
click at [44, 101] on span "Employed" at bounding box center [39, 99] width 22 height 7
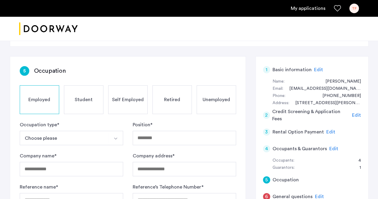
click at [49, 136] on button "Choose please" at bounding box center [64, 138] width 89 height 14
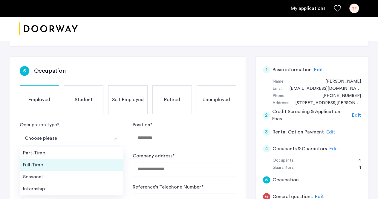
click at [40, 160] on li "Full-Time" at bounding box center [71, 165] width 103 height 12
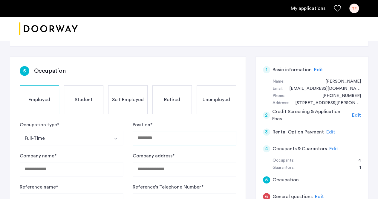
click at [170, 140] on input "Position *" at bounding box center [184, 138] width 103 height 14
type input "**********"
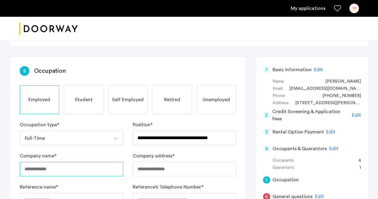
click at [34, 168] on input "Company name *" at bounding box center [71, 169] width 103 height 14
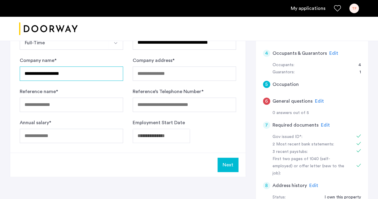
scroll to position [175, 0]
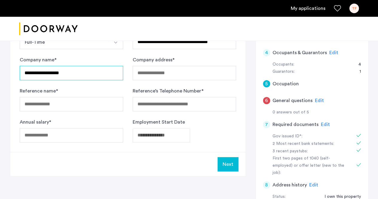
type input "**********"
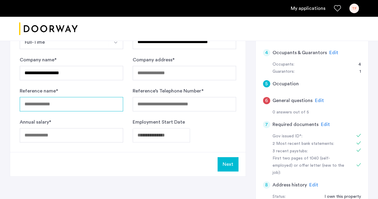
click at [59, 99] on input "Reference name *" at bounding box center [71, 104] width 103 height 14
type input "**********"
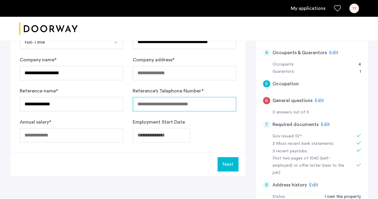
click at [153, 103] on input "Reference’s Telephone Number *" at bounding box center [184, 104] width 103 height 14
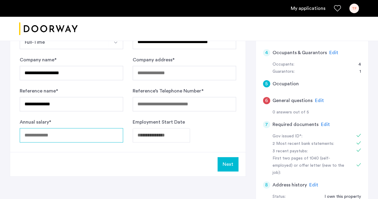
click at [70, 132] on div "Annual salary *" at bounding box center [71, 130] width 103 height 24
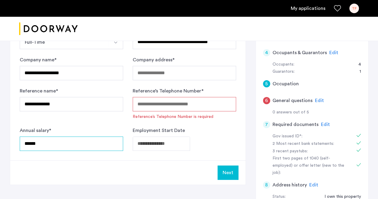
type input "******"
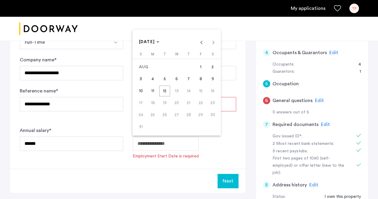
click at [201, 46] on span "Previous month" at bounding box center [201, 42] width 12 height 12
click at [163, 125] on span "29" at bounding box center [164, 126] width 11 height 11
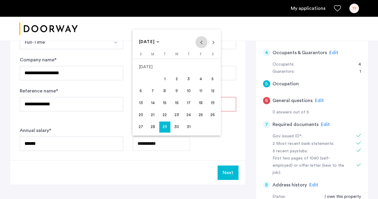
click at [202, 43] on span "Previous month" at bounding box center [201, 42] width 12 height 12
click at [159, 42] on icon "Choose month and year" at bounding box center [157, 41] width 3 height 1
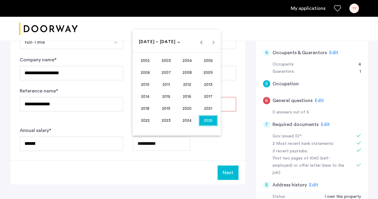
click at [184, 117] on span "2024" at bounding box center [187, 120] width 19 height 11
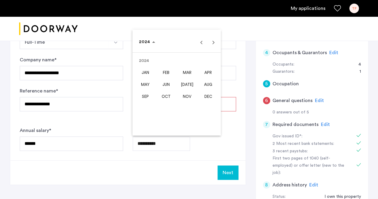
click at [190, 82] on span "[DATE]" at bounding box center [187, 84] width 19 height 11
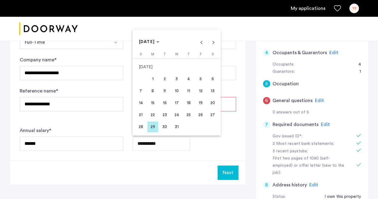
click at [154, 128] on span "29" at bounding box center [152, 126] width 11 height 11
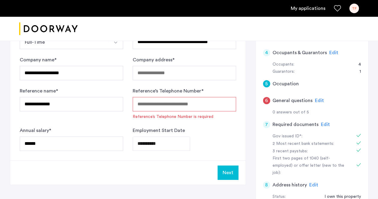
type input "**********"
click at [167, 107] on input "Reference’s Telephone Number *" at bounding box center [184, 104] width 103 height 14
click at [139, 104] on input "Reference’s Telephone Number *" at bounding box center [184, 104] width 103 height 14
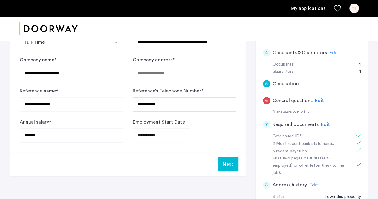
click at [182, 105] on input "**********" at bounding box center [184, 104] width 103 height 14
type input "**********"
click at [57, 150] on div "**********" at bounding box center [127, 56] width 235 height 191
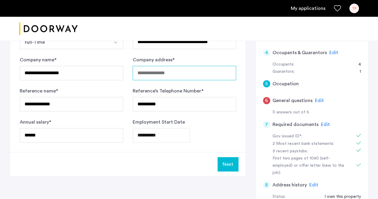
paste input "**********"
click at [175, 70] on input "**********" at bounding box center [183, 73] width 103 height 14
type input "**********"
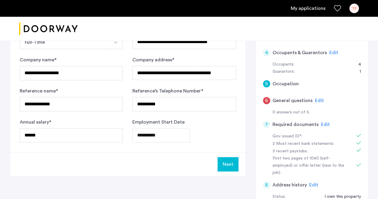
scroll to position [0, 0]
click at [231, 166] on button "Next" at bounding box center [228, 164] width 21 height 14
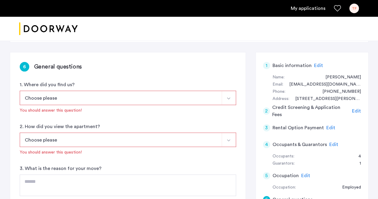
scroll to position [78, 0]
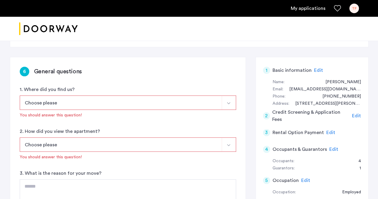
click at [46, 102] on button "Choose please" at bounding box center [121, 102] width 202 height 14
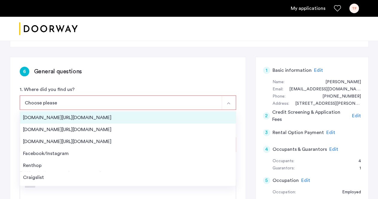
click at [48, 112] on li "[DOMAIN_NAME][URL][DOMAIN_NAME]" at bounding box center [128, 117] width 216 height 12
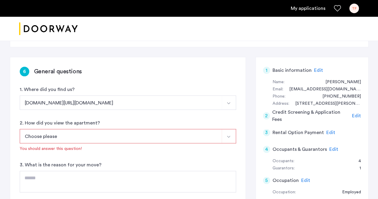
click at [74, 99] on button "[DOMAIN_NAME][URL][DOMAIN_NAME]" at bounding box center [121, 102] width 202 height 14
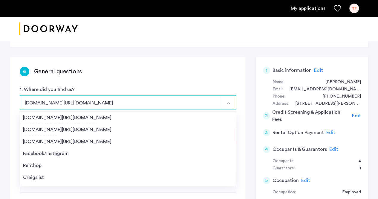
click at [74, 106] on button "[DOMAIN_NAME][URL][DOMAIN_NAME]" at bounding box center [121, 102] width 202 height 14
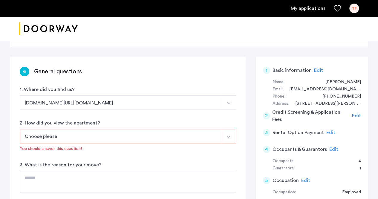
click at [79, 139] on button "Choose please" at bounding box center [121, 136] width 202 height 14
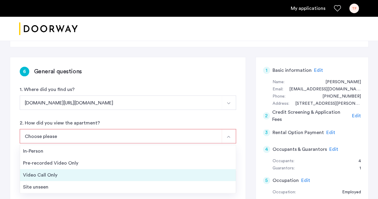
click at [57, 175] on div "Video Call Only" at bounding box center [128, 174] width 210 height 7
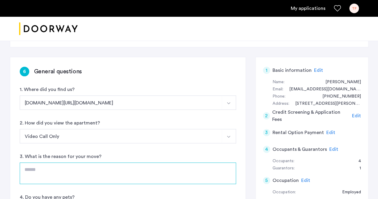
click at [87, 174] on textarea at bounding box center [128, 173] width 216 height 22
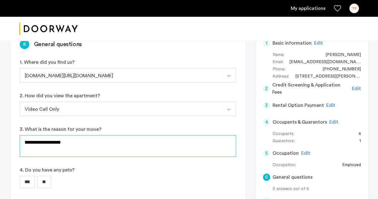
scroll to position [133, 0]
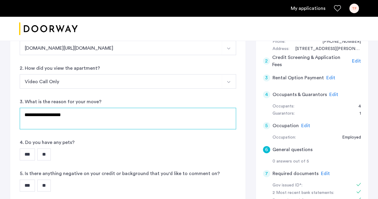
click at [23, 113] on textarea "**********" at bounding box center [128, 119] width 216 height 22
type textarea "**********"
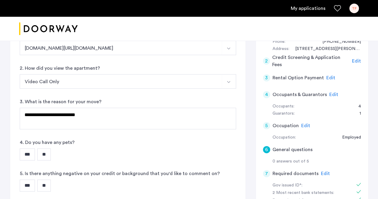
click at [44, 153] on input "**" at bounding box center [43, 154] width 13 height 12
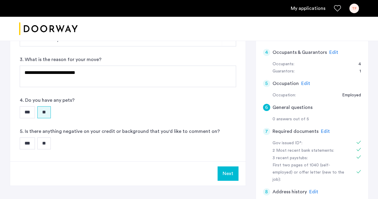
scroll to position [215, 0]
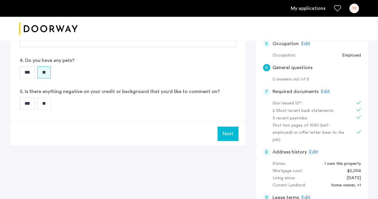
click at [49, 105] on input "**" at bounding box center [43, 103] width 13 height 12
click at [230, 135] on button "Next" at bounding box center [228, 133] width 21 height 14
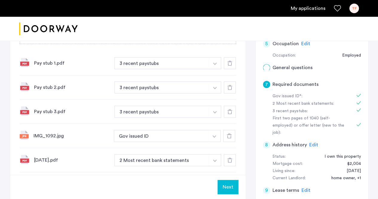
scroll to position [0, 0]
